Goal: Task Accomplishment & Management: Manage account settings

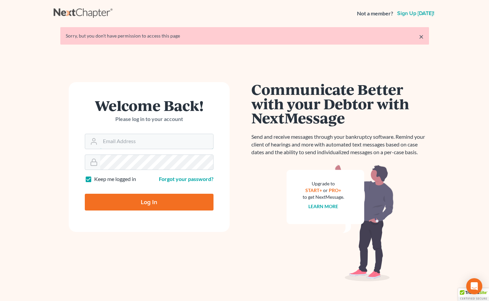
type input "[EMAIL_ADDRESS][DOMAIN_NAME]"
click at [120, 206] on input "Log In" at bounding box center [149, 202] width 129 height 17
type input "Thinking..."
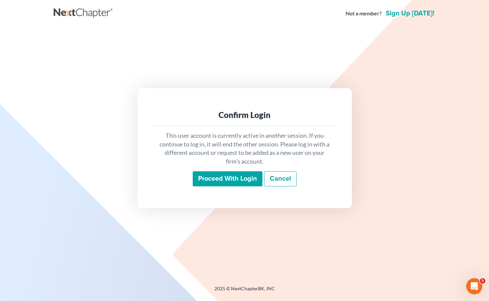
click at [224, 178] on input "Proceed with login" at bounding box center [228, 178] width 70 height 15
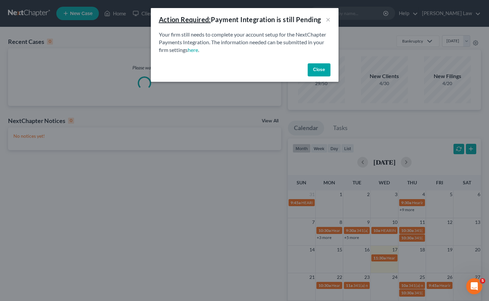
click at [325, 67] on button "Close" at bounding box center [319, 69] width 23 height 13
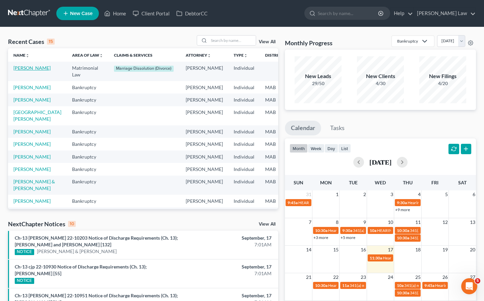
click at [24, 69] on link "[PERSON_NAME]" at bounding box center [31, 68] width 37 height 6
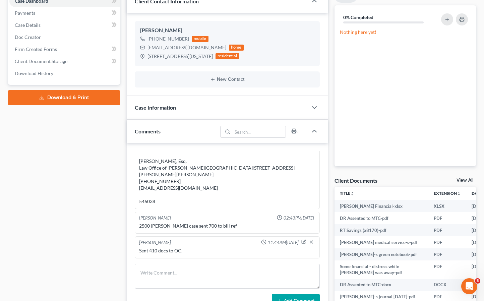
scroll to position [90, 0]
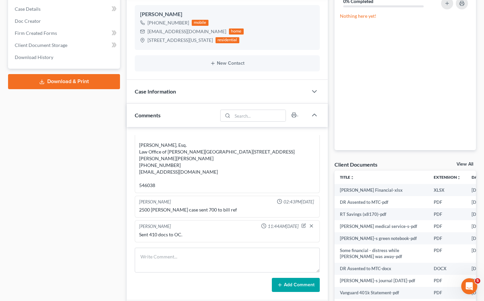
click at [457, 165] on link "View All" at bounding box center [464, 164] width 17 height 5
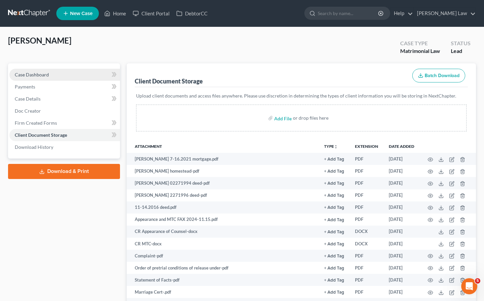
click at [47, 73] on span "Case Dashboard" at bounding box center [32, 75] width 34 height 6
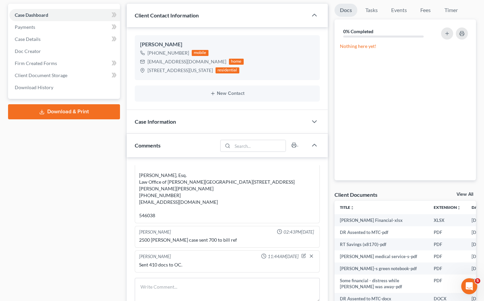
scroll to position [162, 0]
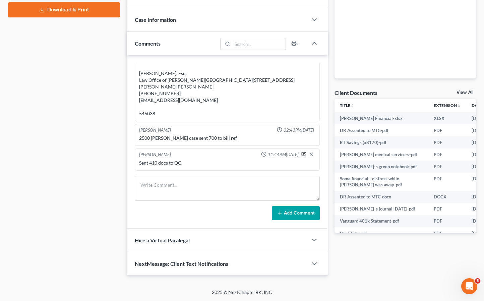
click at [303, 154] on icon "button" at bounding box center [304, 153] width 3 height 3
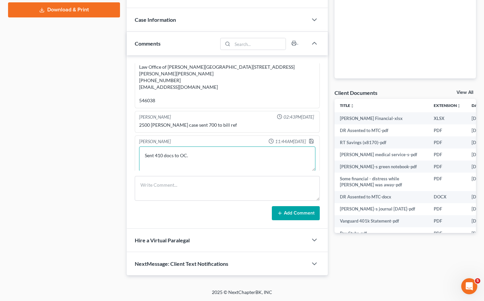
click at [209, 164] on textarea "Sent 410 docs to OC." at bounding box center [227, 158] width 176 height 25
click at [208, 167] on textarea "Sent 410 docs to OC." at bounding box center [227, 158] width 176 height 25
type textarea "Sent 410 docs to OC. Filed Motion to Continue 9/17 hearing."
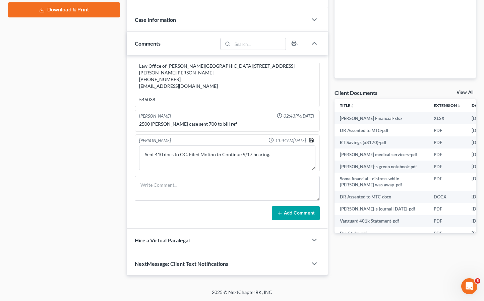
click at [309, 143] on icon "button" at bounding box center [311, 139] width 5 height 5
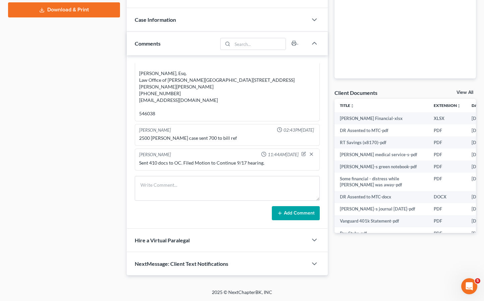
scroll to position [6, 0]
